Goal: Check status

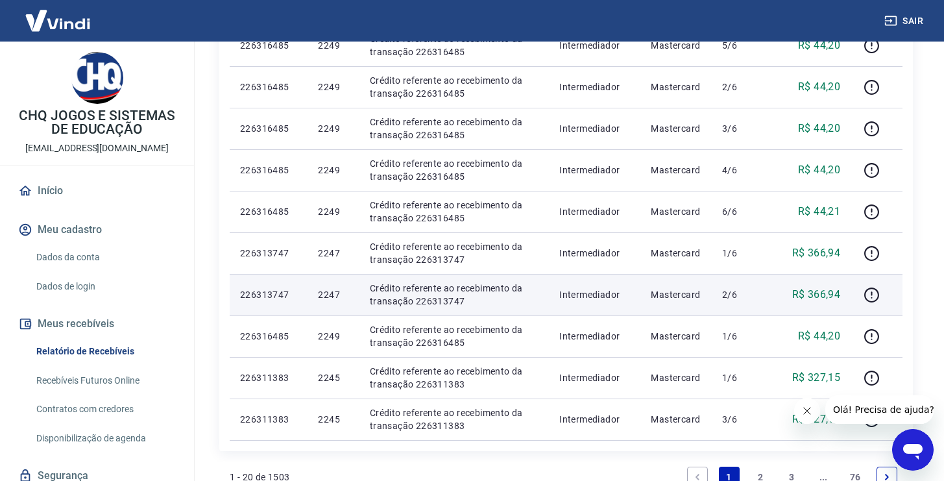
scroll to position [785, 0]
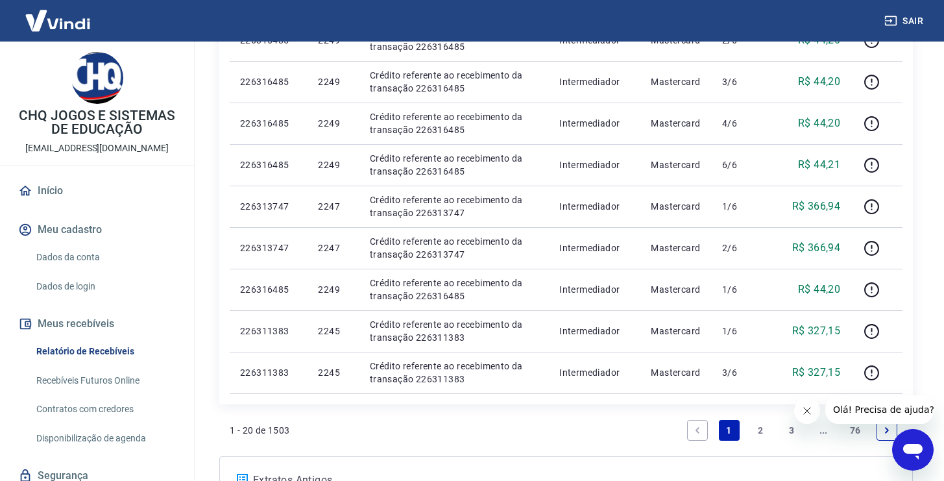
click at [756, 430] on link "2" at bounding box center [760, 430] width 21 height 21
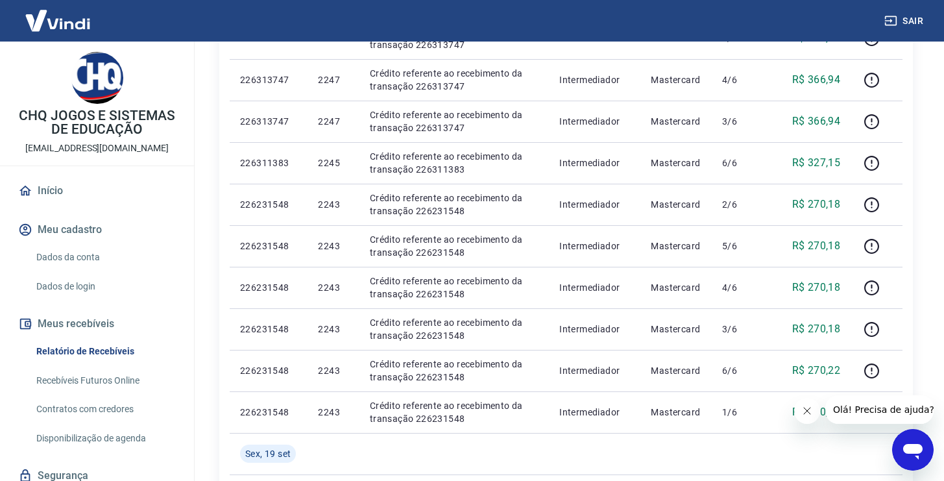
scroll to position [952, 0]
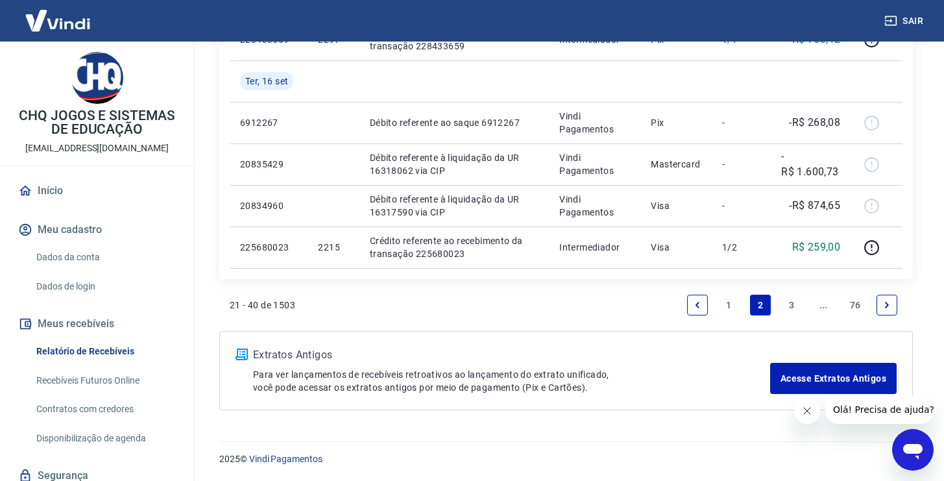
click at [731, 307] on link "1" at bounding box center [729, 304] width 21 height 21
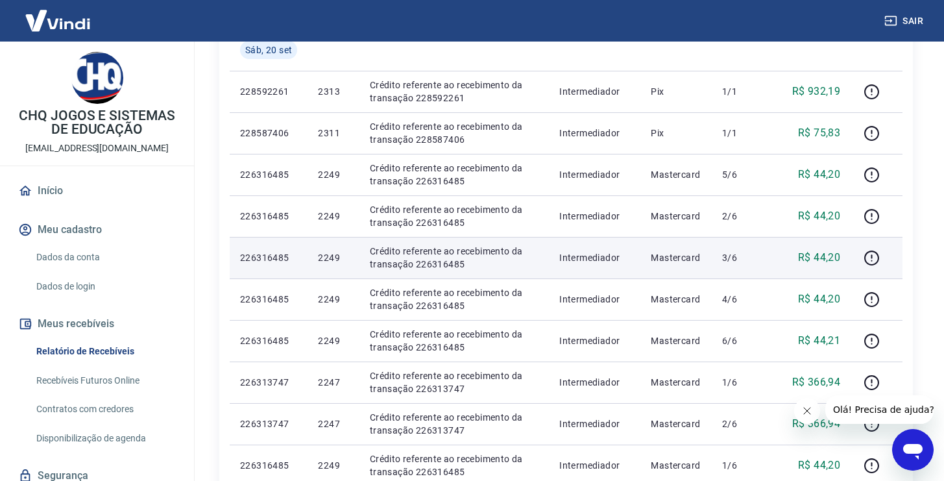
scroll to position [601, 0]
